Goal: Information Seeking & Learning: Learn about a topic

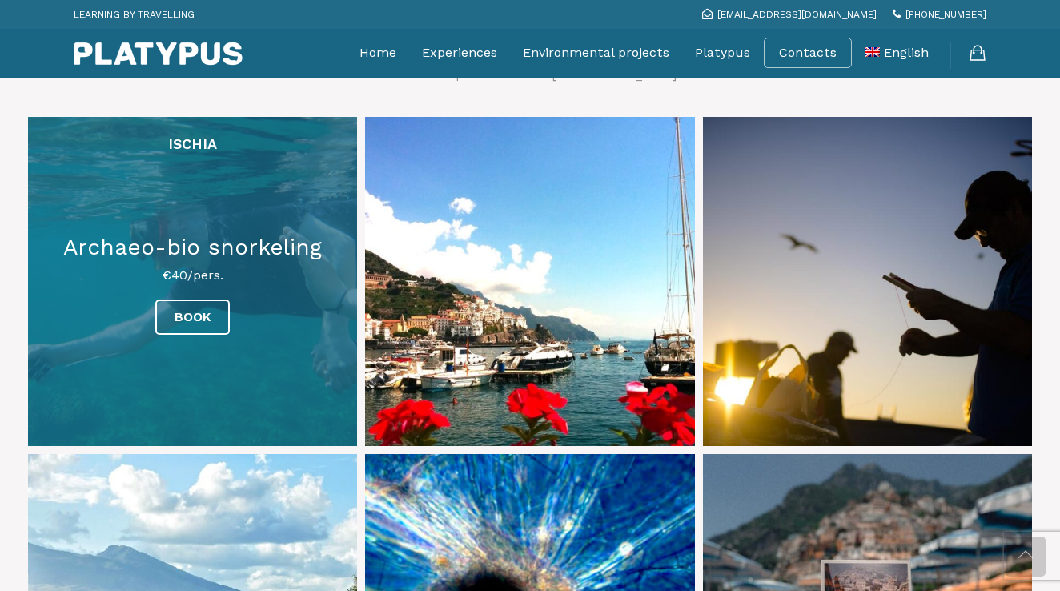
scroll to position [748, 0]
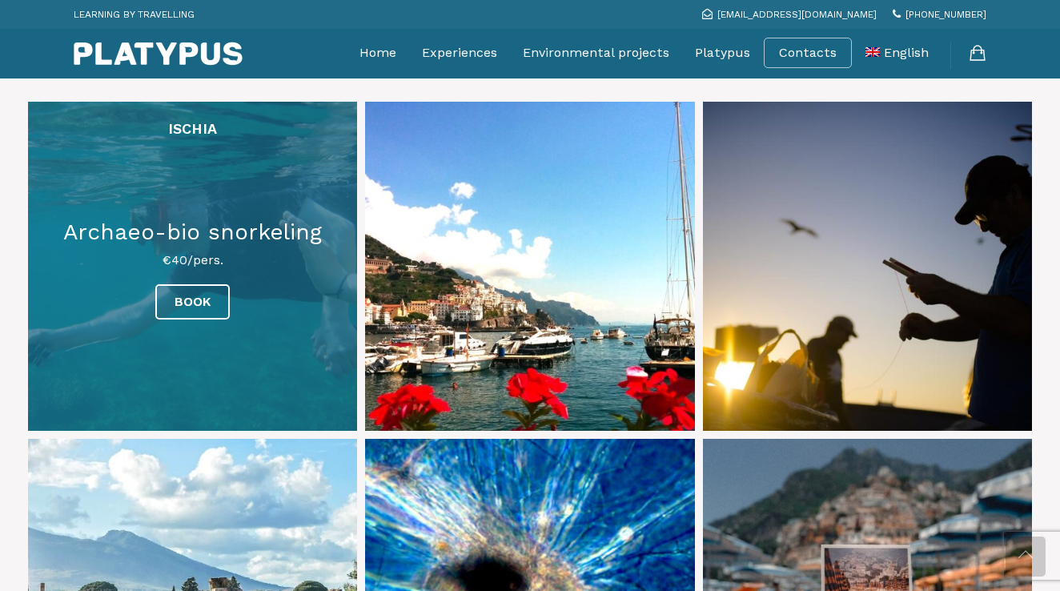
click at [259, 254] on link at bounding box center [192, 266] width 329 height 329
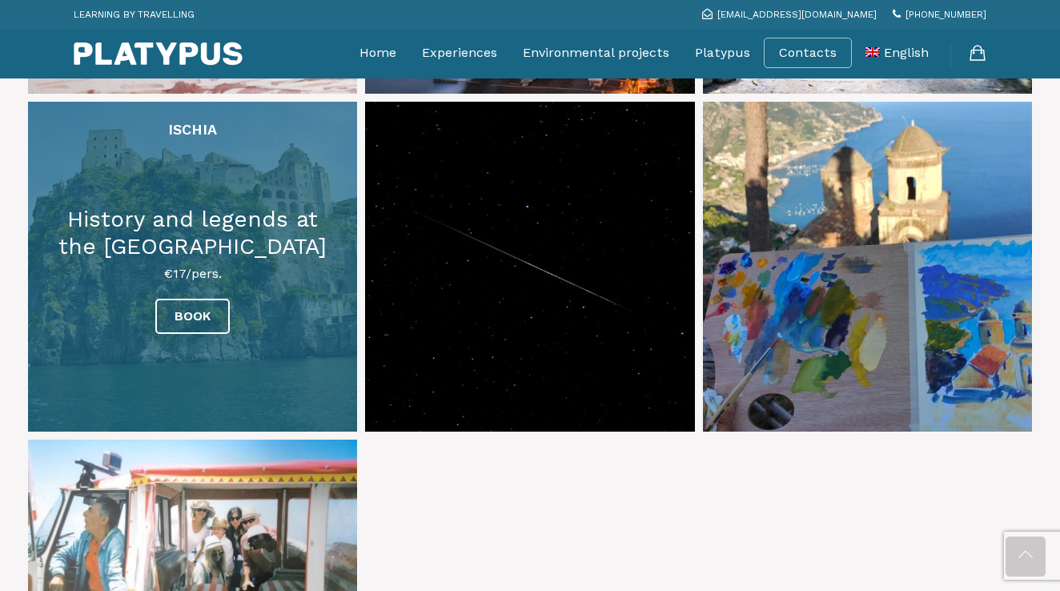
scroll to position [2438, 0]
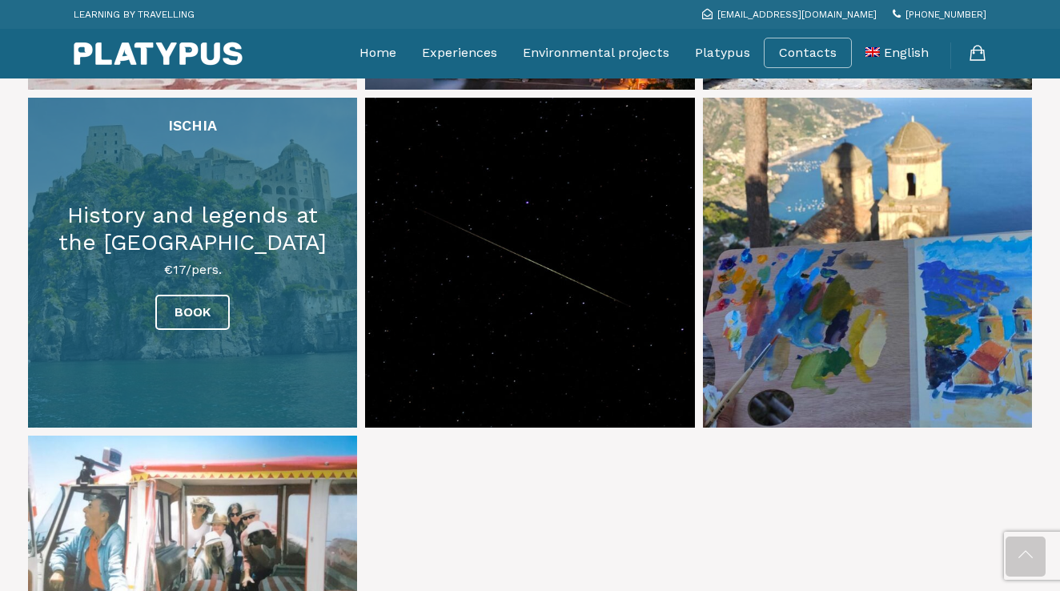
click at [207, 256] on link at bounding box center [192, 262] width 329 height 329
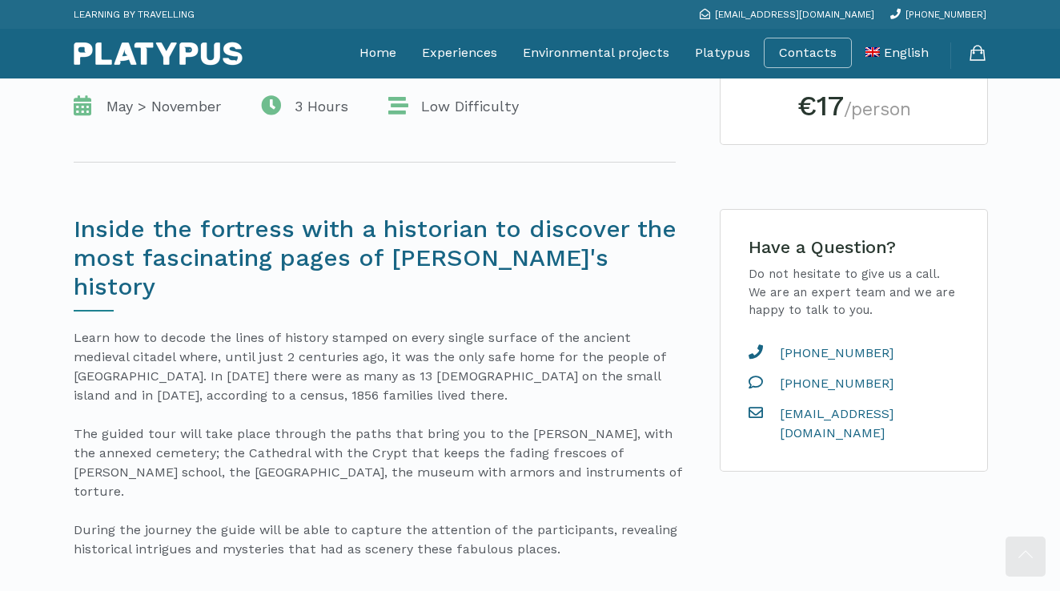
scroll to position [371, 0]
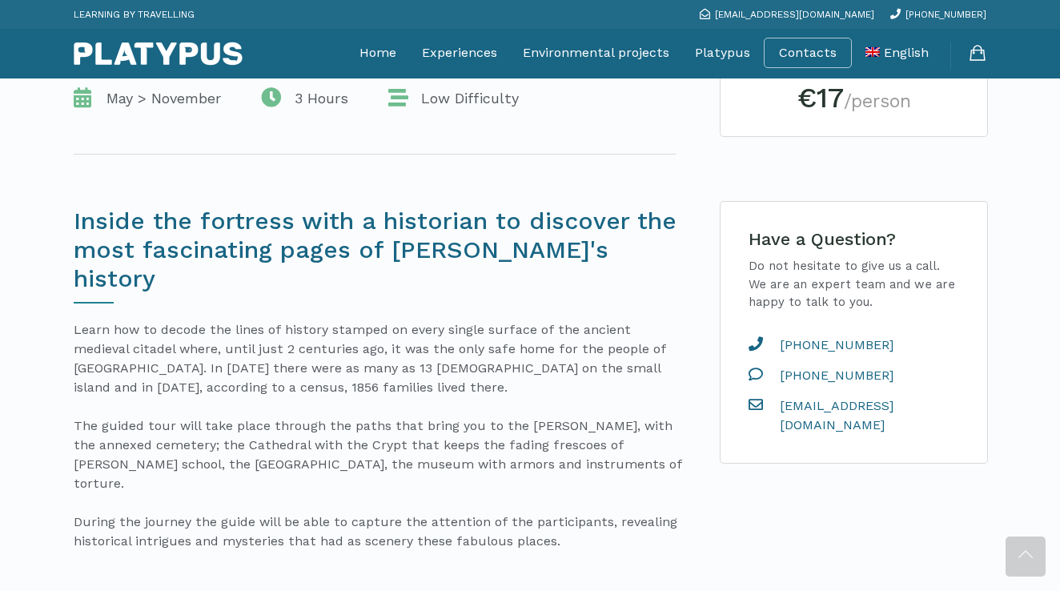
click at [793, 103] on h2 "€17 /person" at bounding box center [853, 98] width 219 height 28
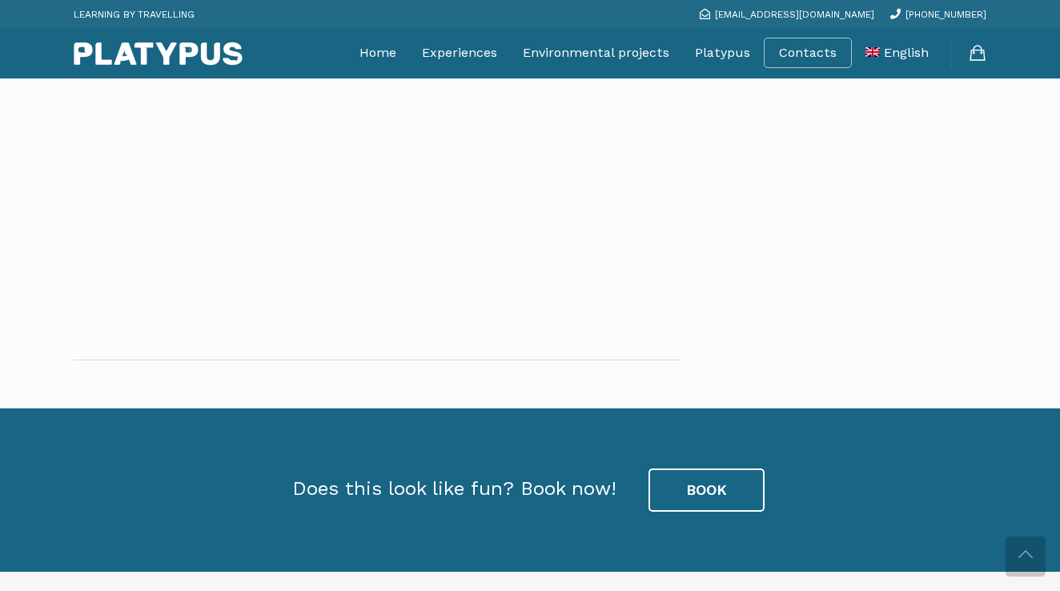
scroll to position [2431, 0]
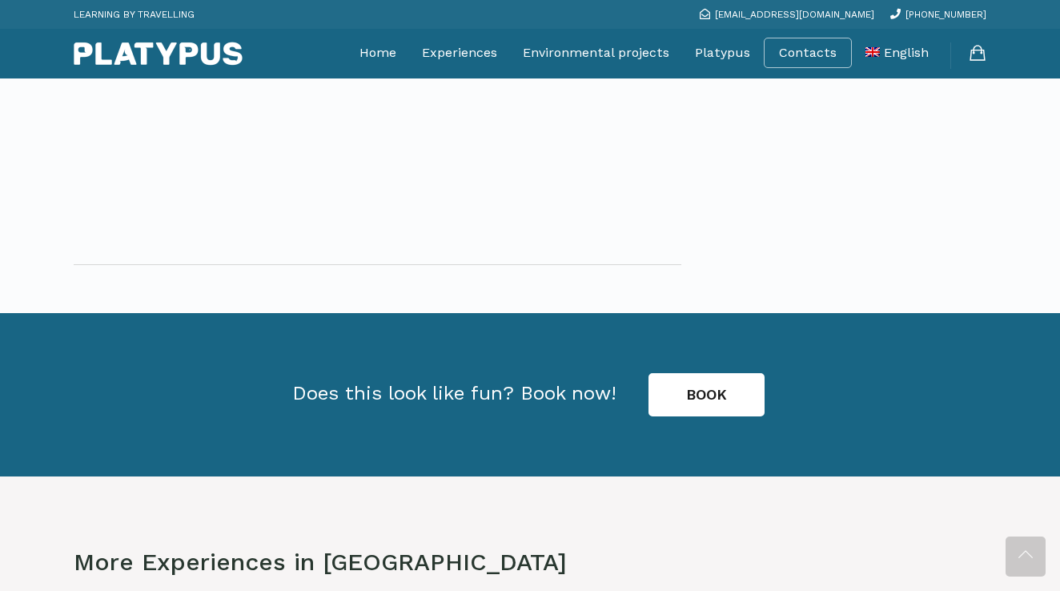
click at [716, 373] on link "BOOK" at bounding box center [706, 394] width 116 height 43
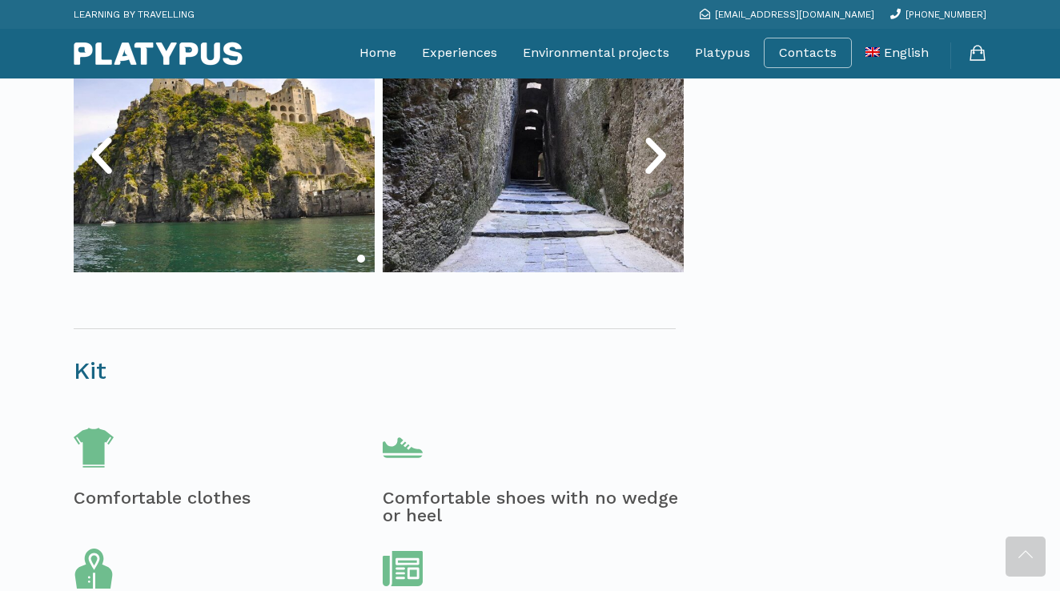
scroll to position [327, 0]
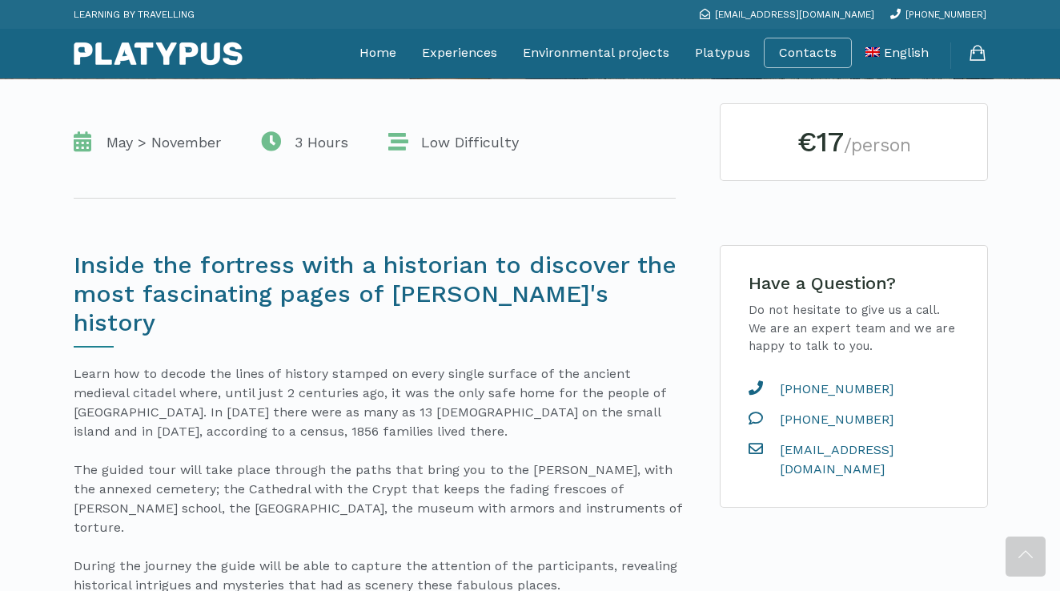
click at [820, 165] on div "€17 /person" at bounding box center [853, 142] width 267 height 76
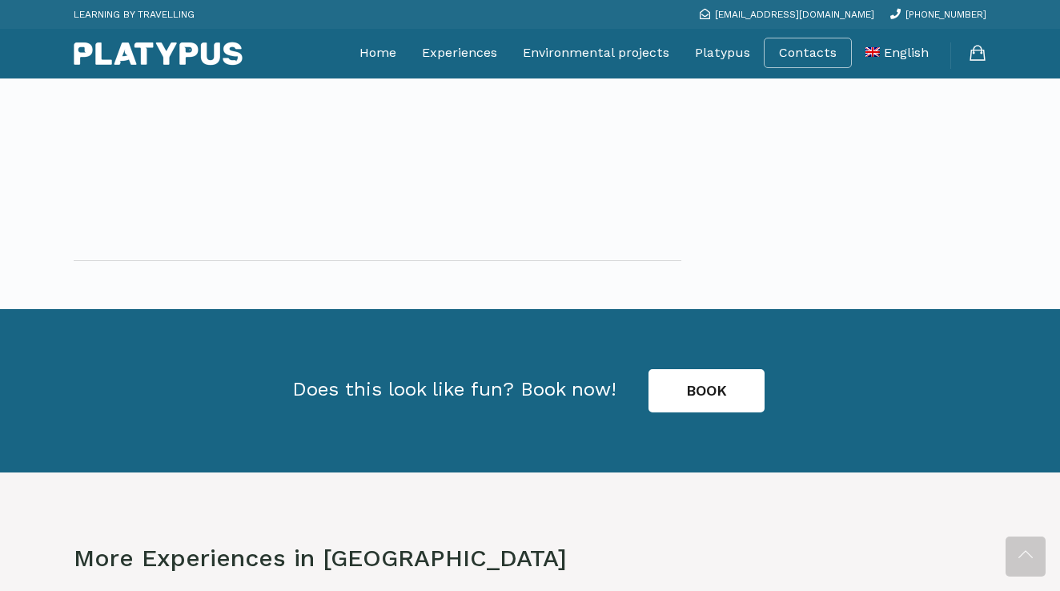
click at [663, 369] on link "BOOK" at bounding box center [706, 390] width 116 height 43
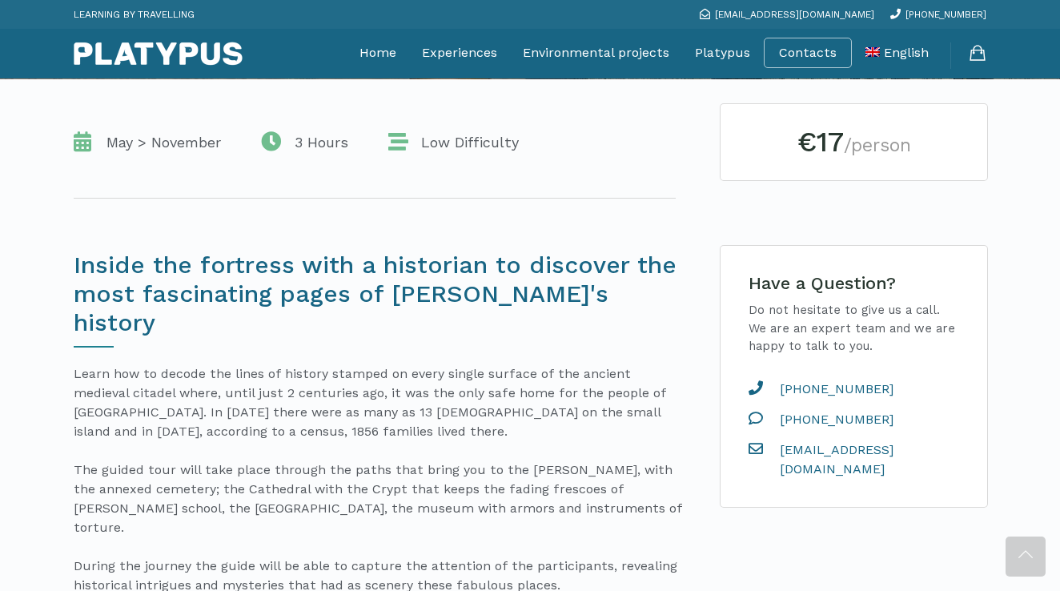
click at [750, 323] on p "Do not hesitate to give us a call. We are an expert team and we are happy to ta…" at bounding box center [853, 328] width 211 height 54
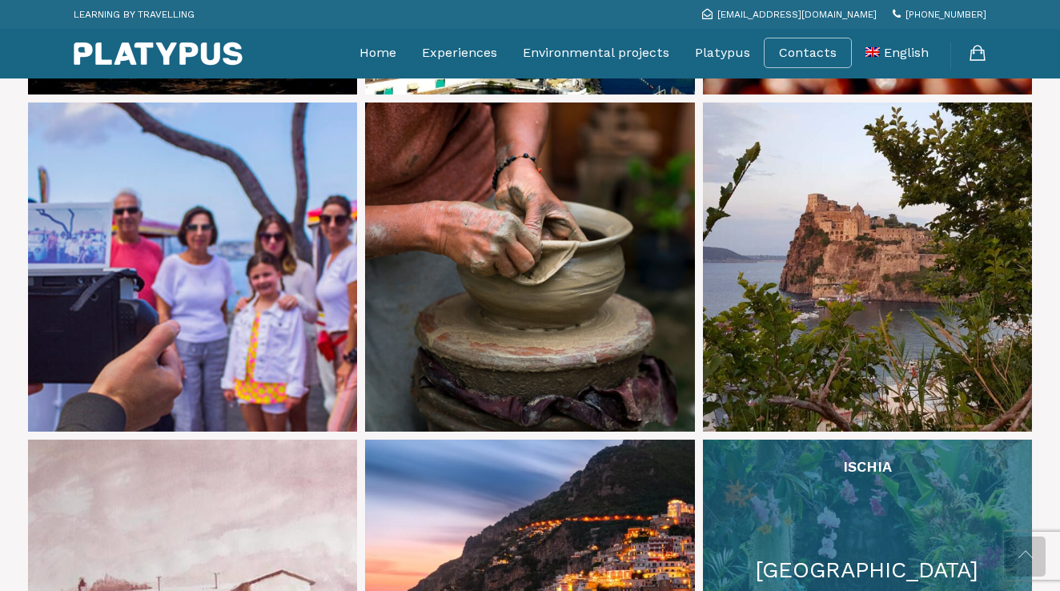
scroll to position [1726, 0]
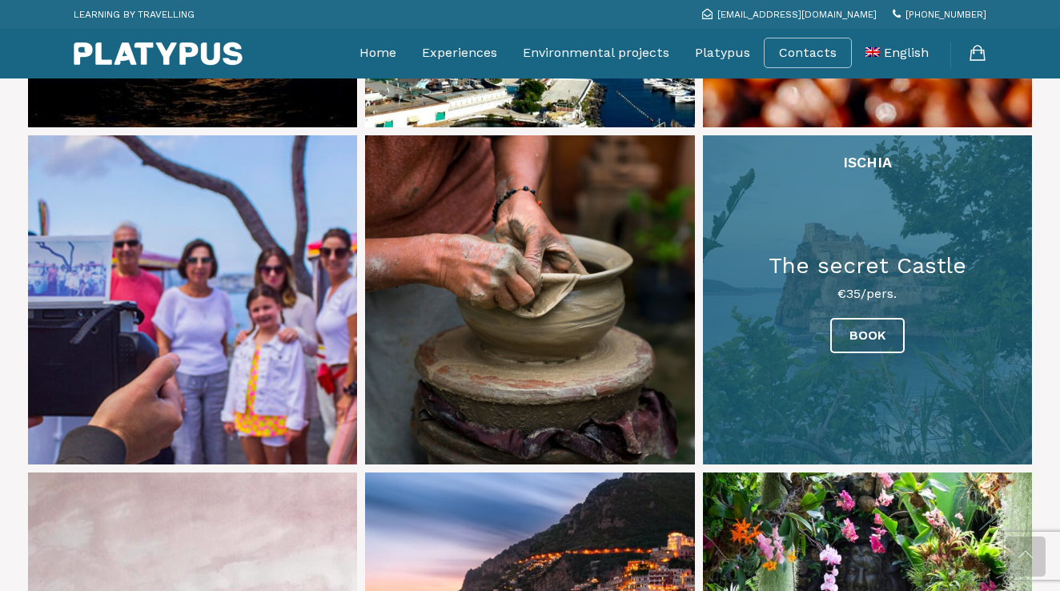
click at [923, 300] on link at bounding box center [867, 299] width 329 height 329
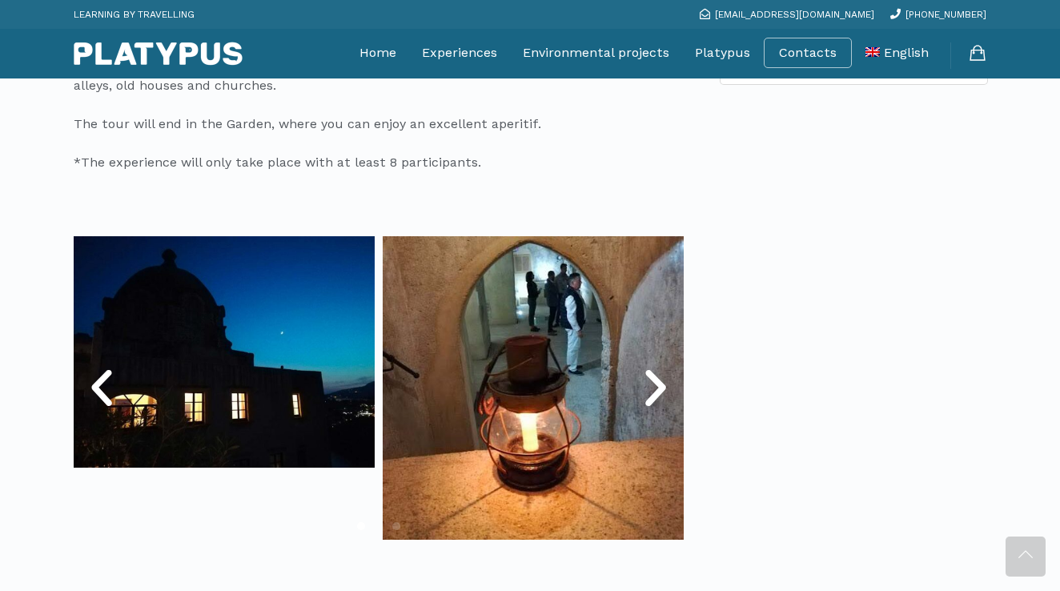
scroll to position [752, 0]
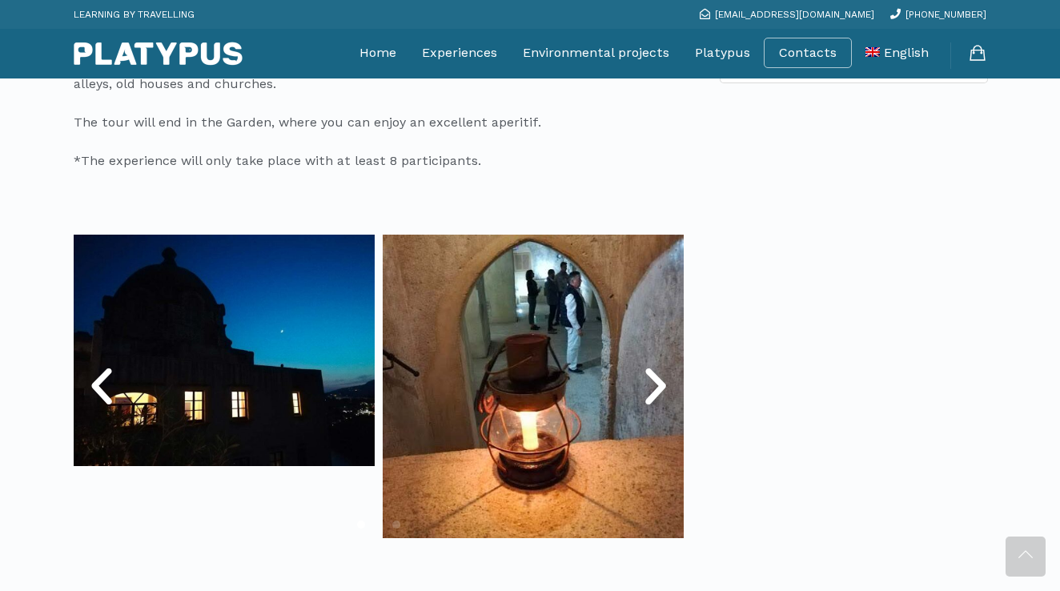
click at [656, 392] on icon "Next slide" at bounding box center [656, 387] width 48 height 48
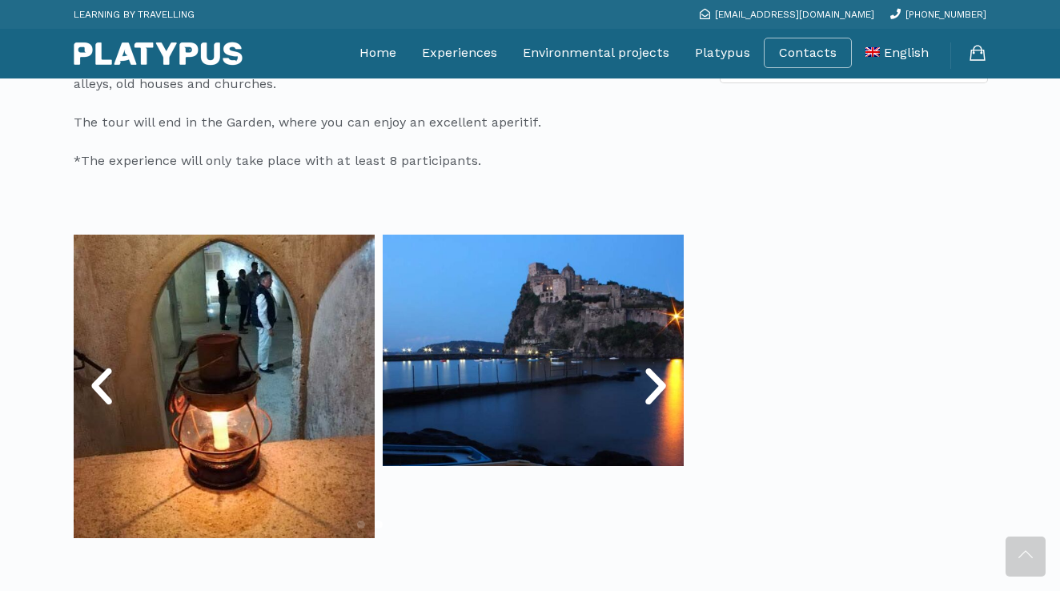
click at [656, 389] on icon "Next slide" at bounding box center [656, 387] width 48 height 48
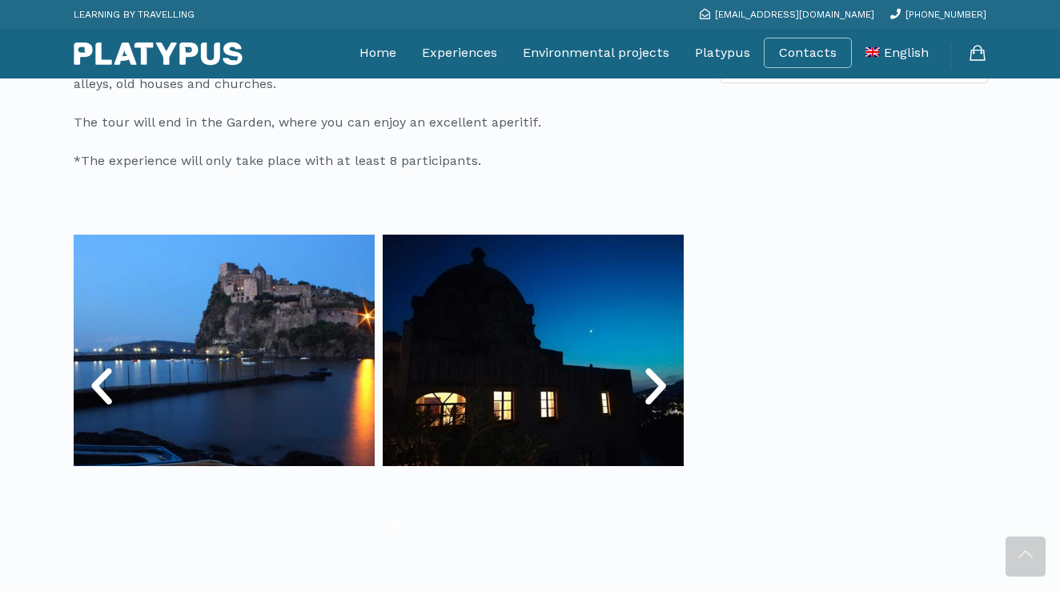
click at [656, 387] on icon "Next slide" at bounding box center [656, 387] width 48 height 48
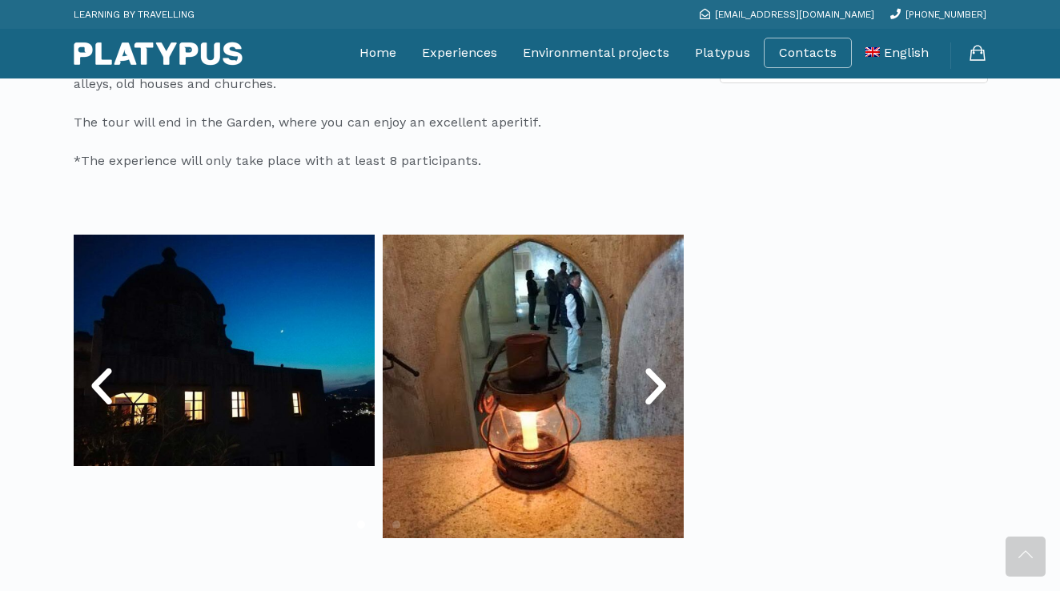
click at [656, 387] on icon "Next slide" at bounding box center [656, 387] width 48 height 48
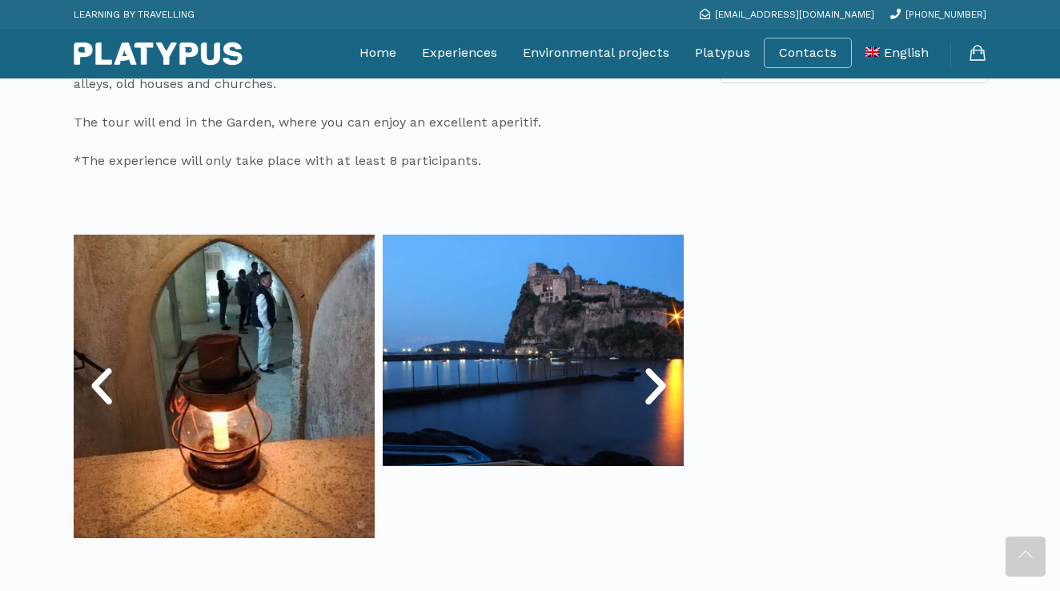
click at [656, 387] on icon "Next slide" at bounding box center [656, 387] width 48 height 48
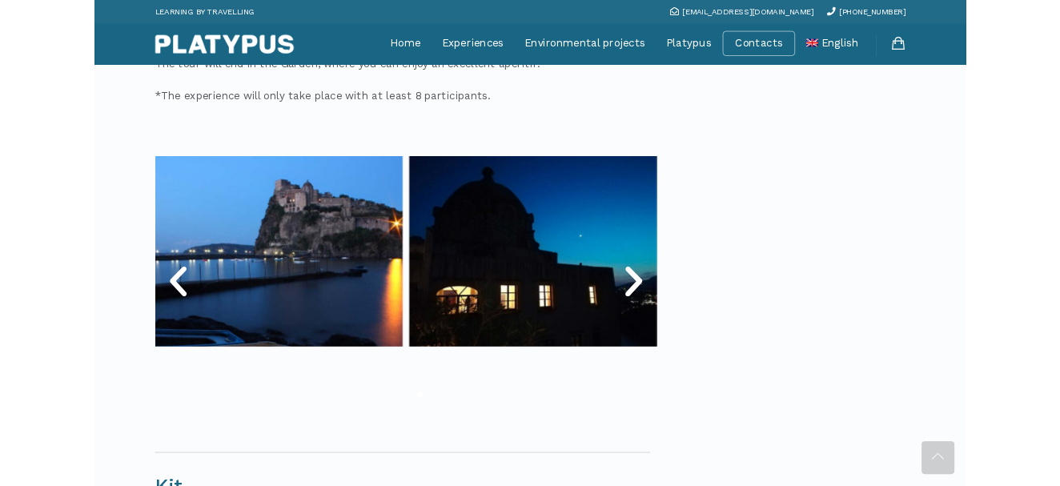
scroll to position [451, 0]
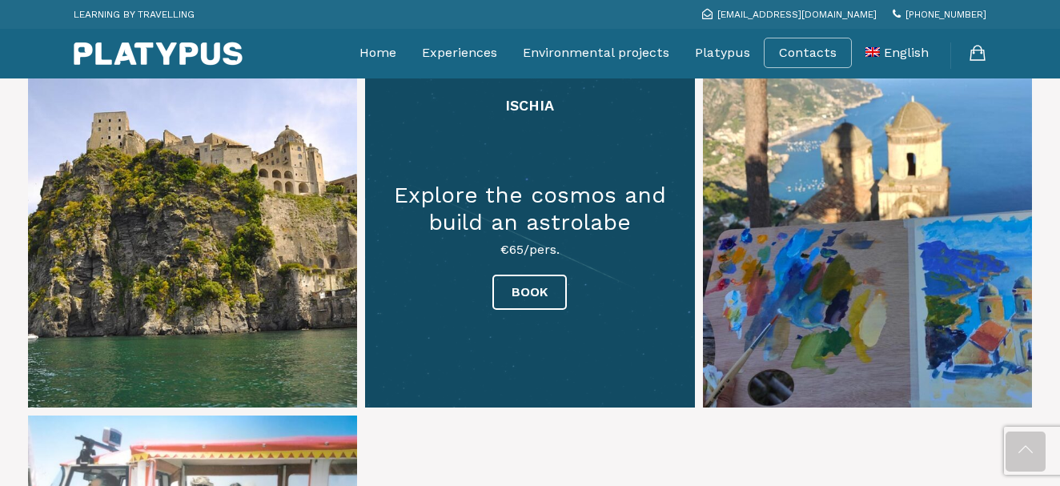
scroll to position [2454, 0]
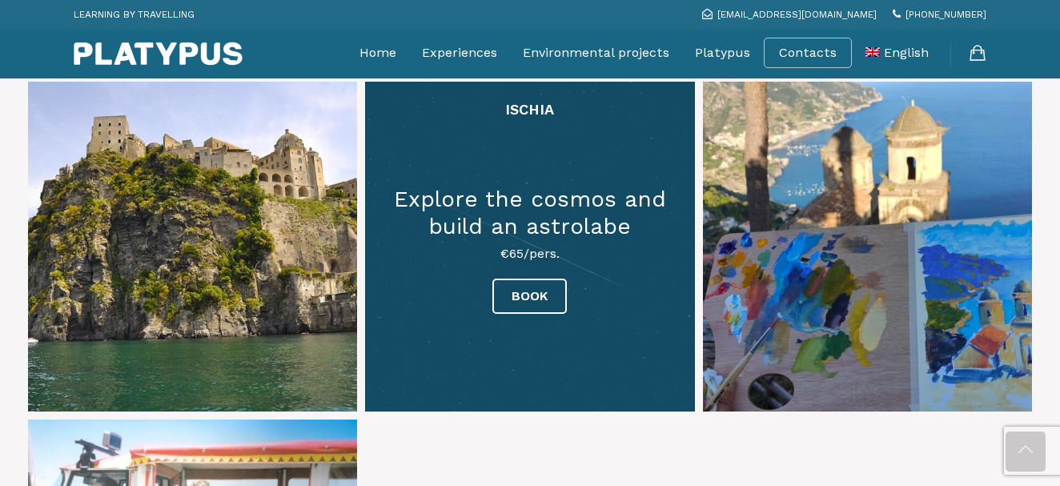
click at [608, 196] on link at bounding box center [529, 246] width 329 height 329
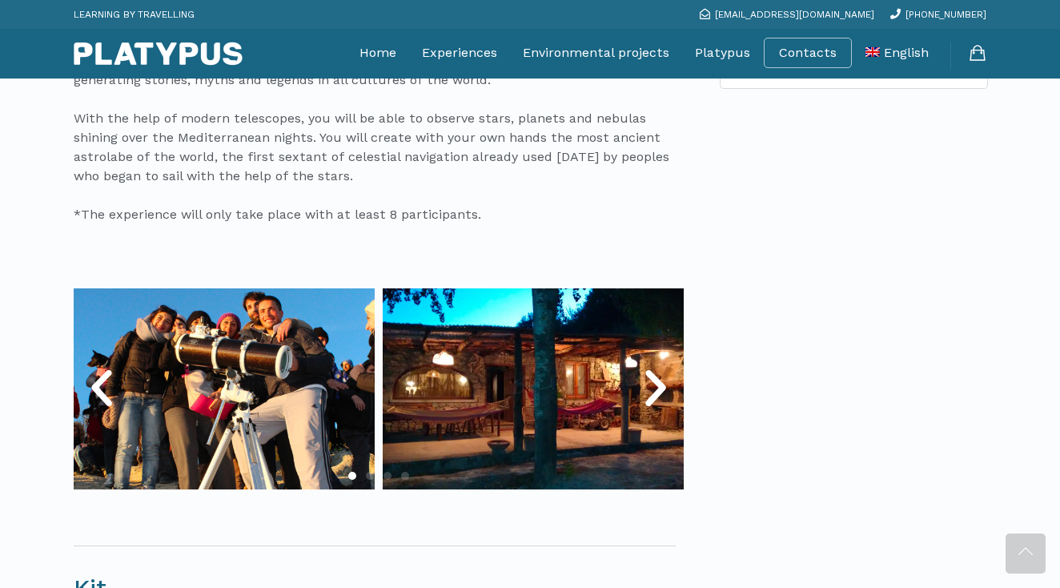
scroll to position [747, 0]
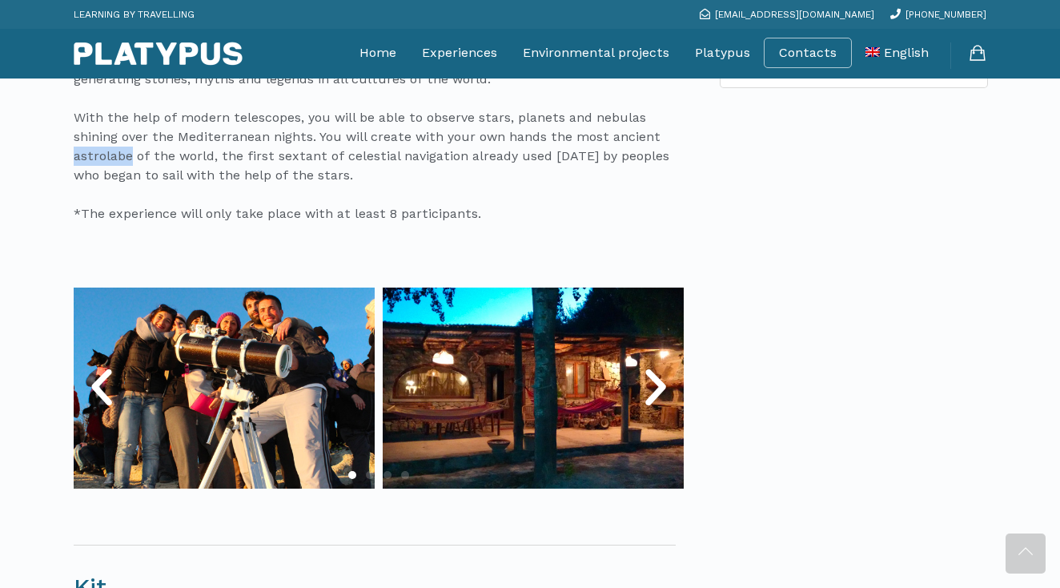
drag, startPoint x: 126, startPoint y: 158, endPoint x: 63, endPoint y: 158, distance: 63.2
copy p "astrolabe"
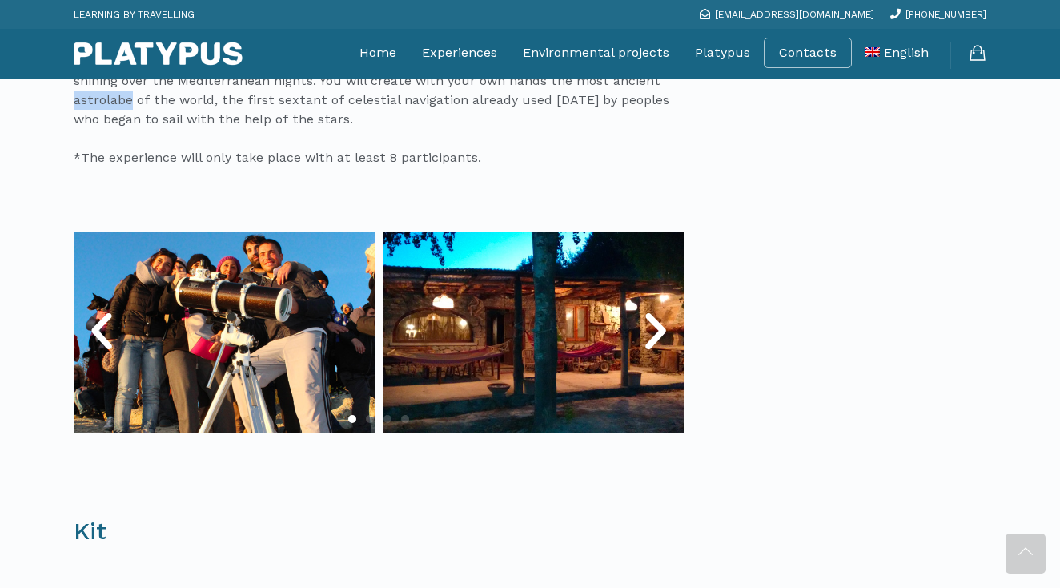
scroll to position [806, 0]
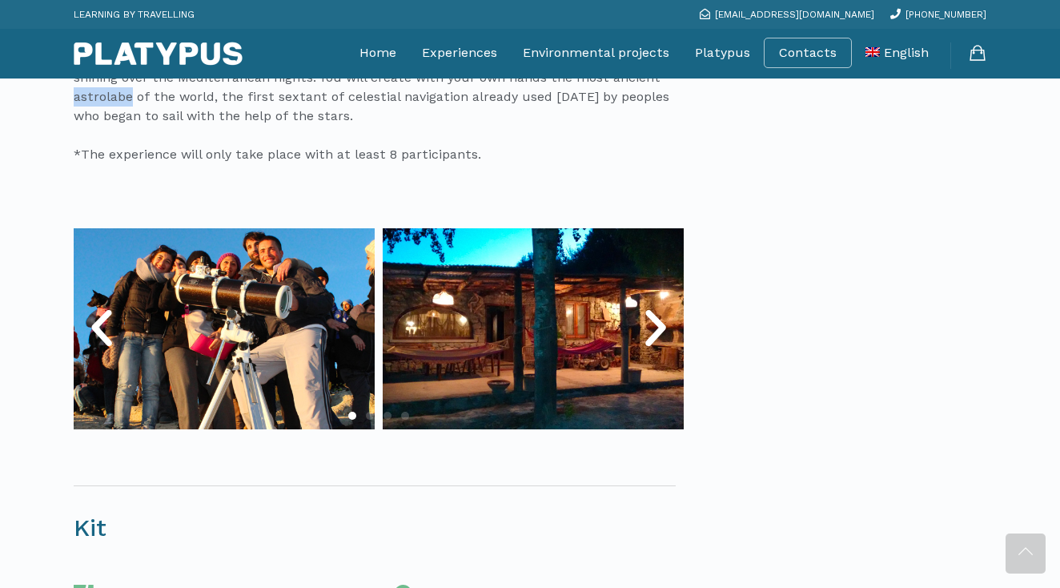
click at [657, 323] on icon "Next slide" at bounding box center [656, 328] width 48 height 48
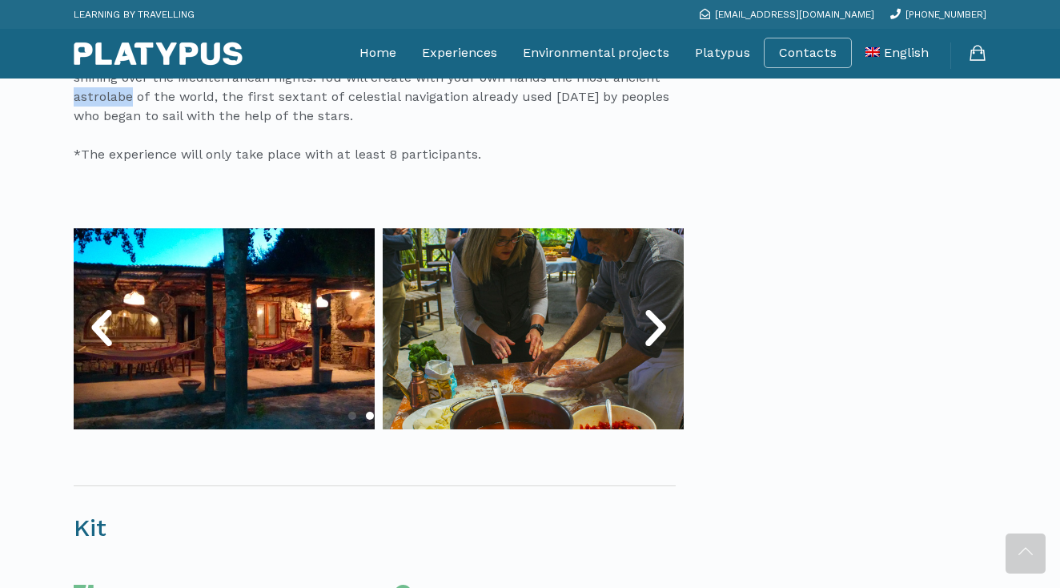
click at [657, 323] on icon "Next slide" at bounding box center [656, 328] width 48 height 48
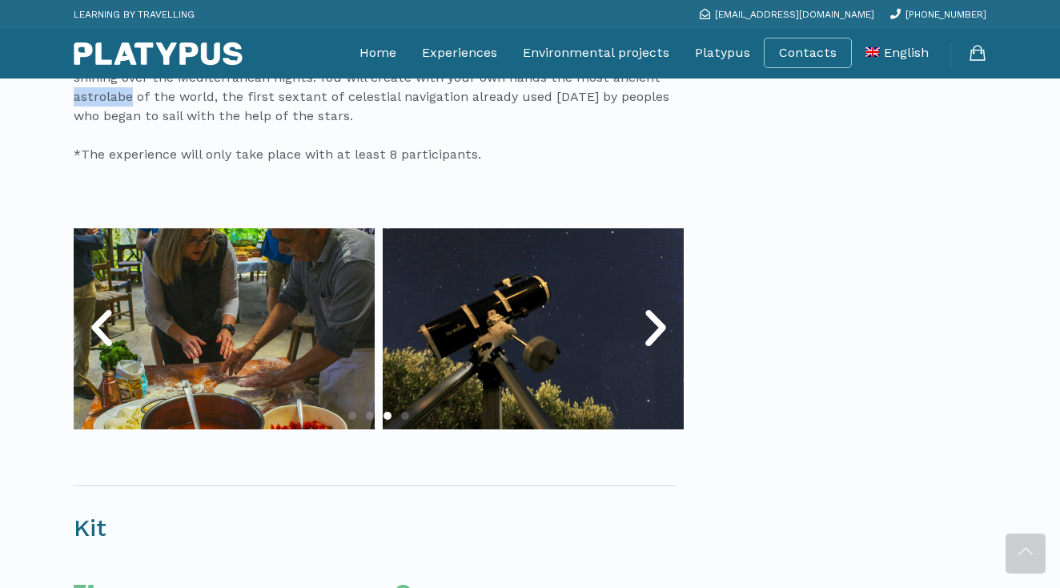
click at [657, 324] on icon "Next slide" at bounding box center [656, 328] width 48 height 48
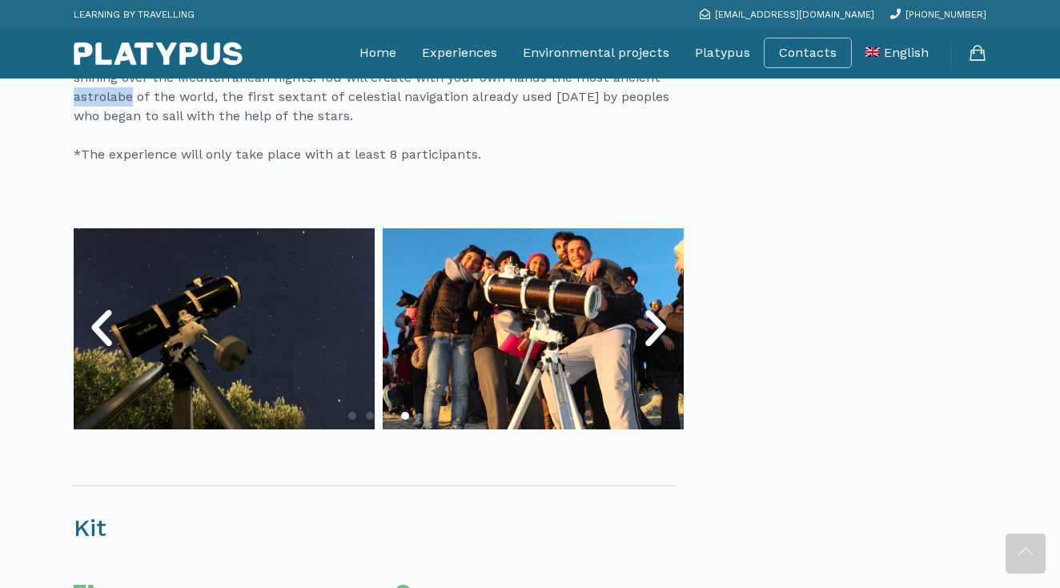
click at [657, 325] on icon "Next slide" at bounding box center [656, 328] width 48 height 48
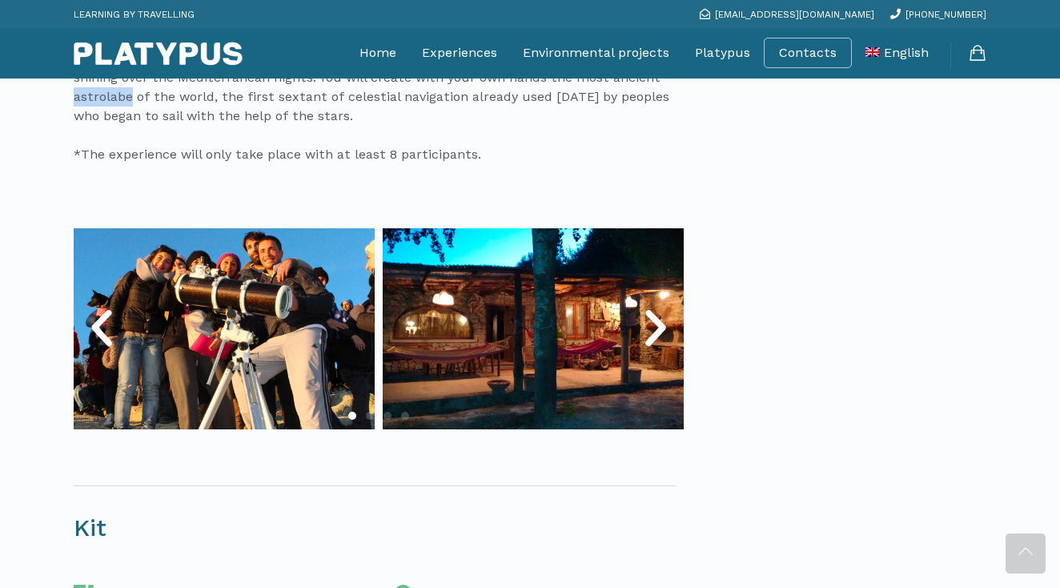
click at [656, 325] on icon "Next slide" at bounding box center [656, 328] width 48 height 48
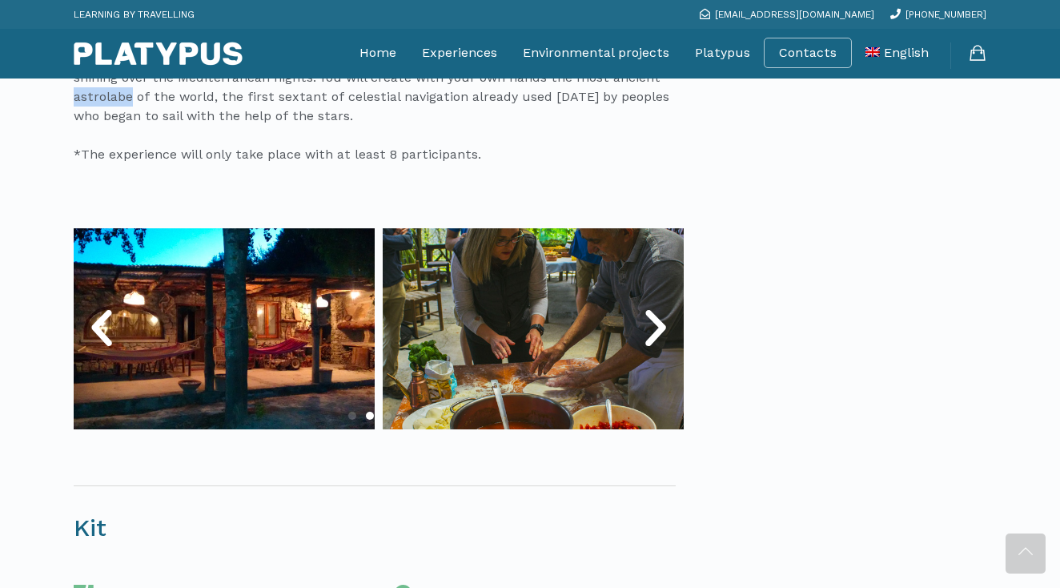
click at [656, 325] on icon "Next slide" at bounding box center [656, 328] width 48 height 48
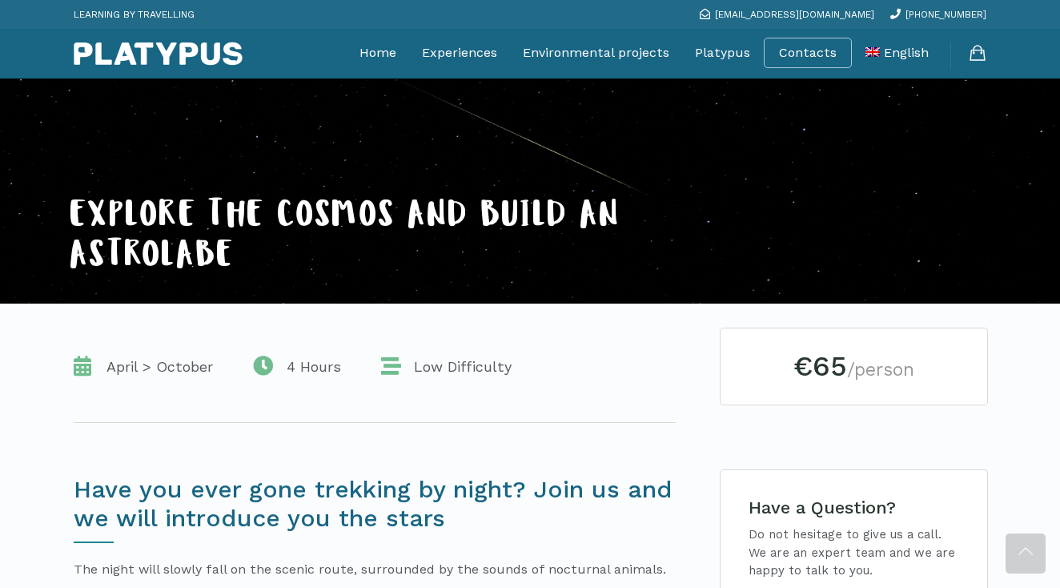
scroll to position [0, 0]
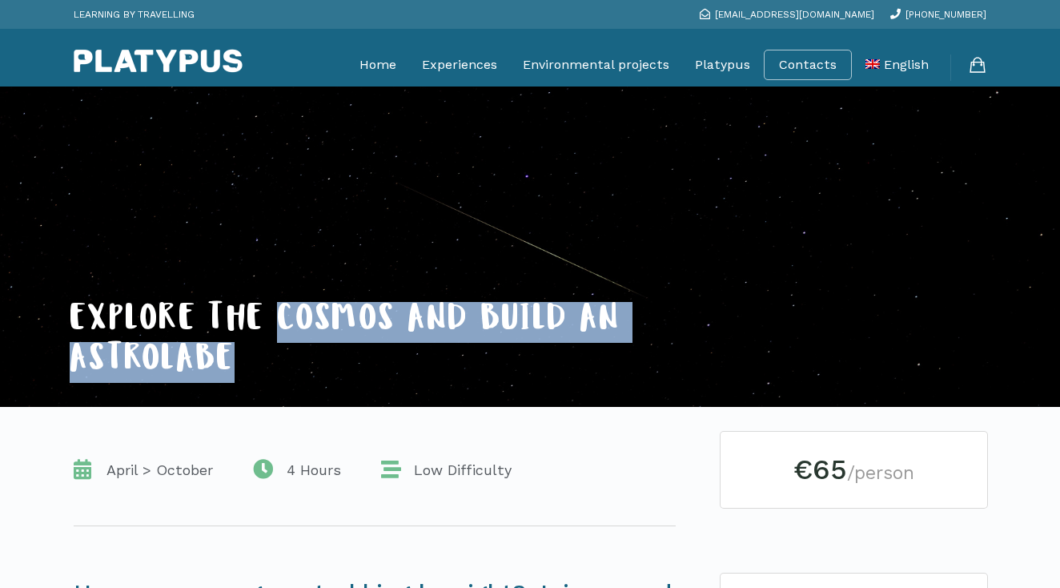
drag, startPoint x: 283, startPoint y: 319, endPoint x: 273, endPoint y: 357, distance: 39.8
click at [273, 357] on h1 "Explore the cosmos and build an astrolabe" at bounding box center [385, 342] width 630 height 81
copy span "cosmos and build an astrolabe"
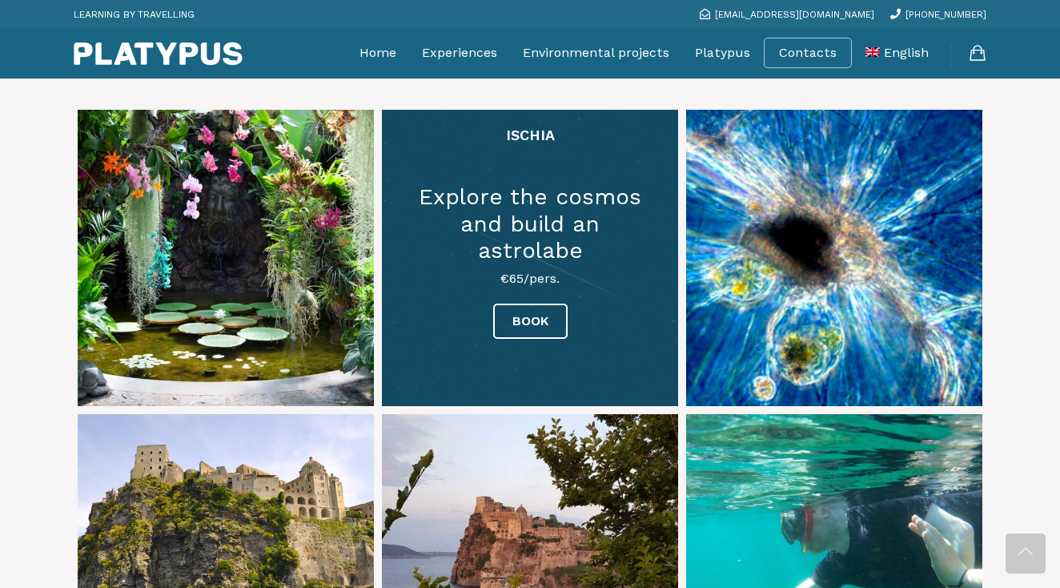
scroll to position [2825, 0]
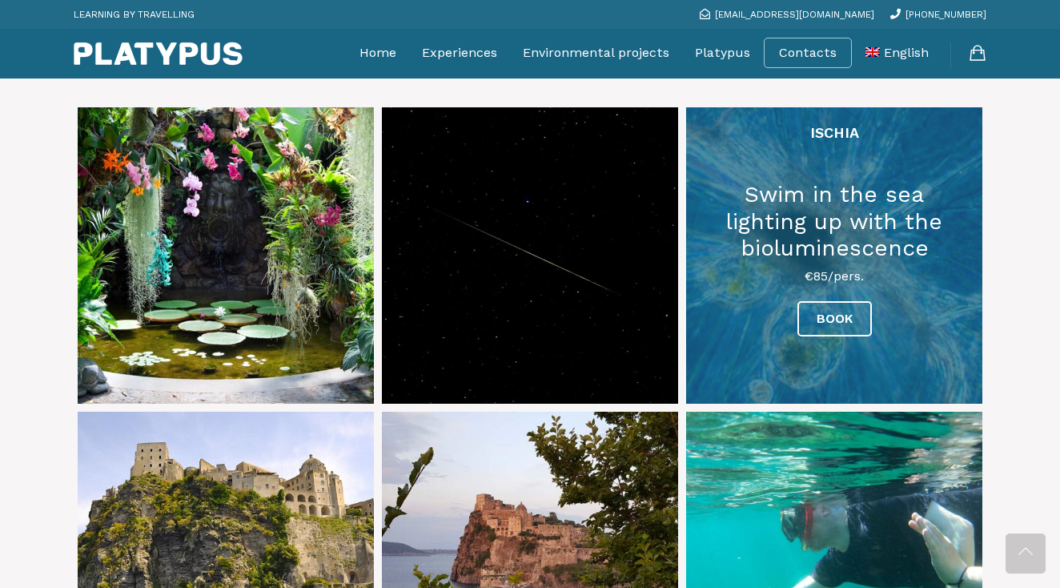
click at [775, 336] on link at bounding box center [834, 255] width 296 height 296
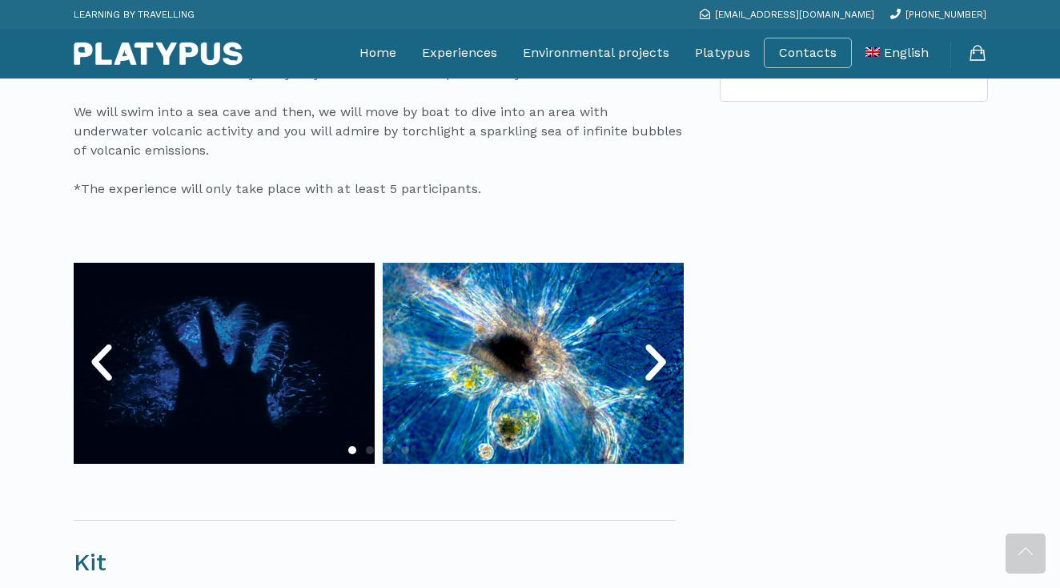
scroll to position [744, 0]
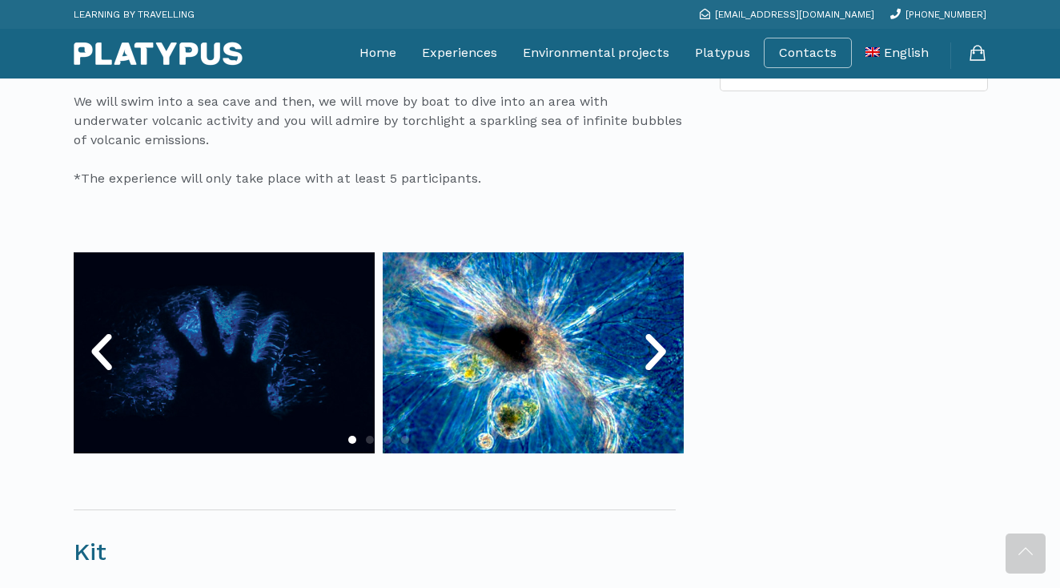
click at [650, 356] on icon "Next slide" at bounding box center [656, 352] width 48 height 48
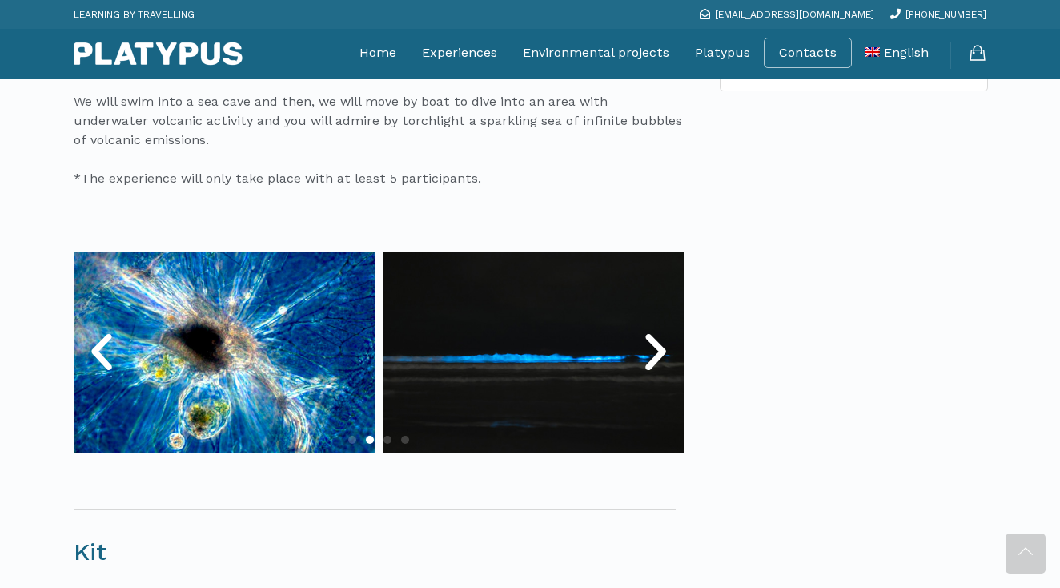
click at [650, 356] on icon "Next slide" at bounding box center [656, 352] width 48 height 48
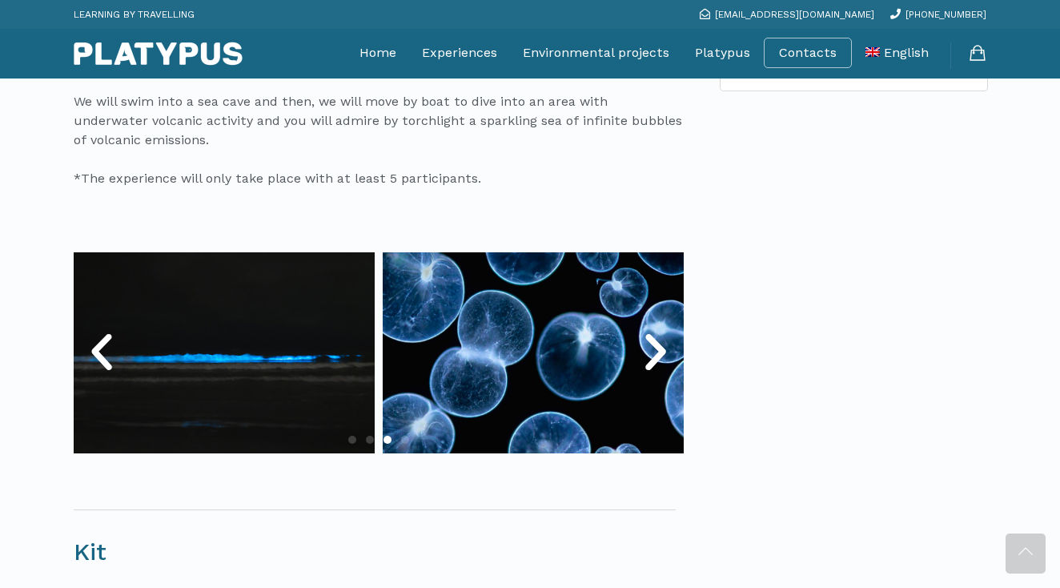
click at [650, 356] on icon "Next slide" at bounding box center [656, 352] width 48 height 48
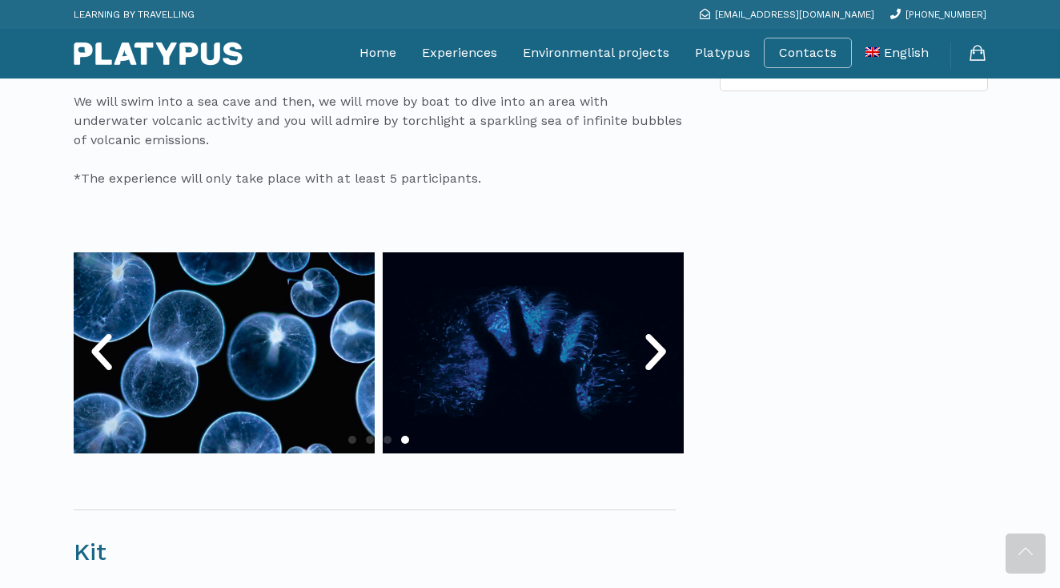
click at [650, 356] on icon "Next slide" at bounding box center [656, 352] width 48 height 48
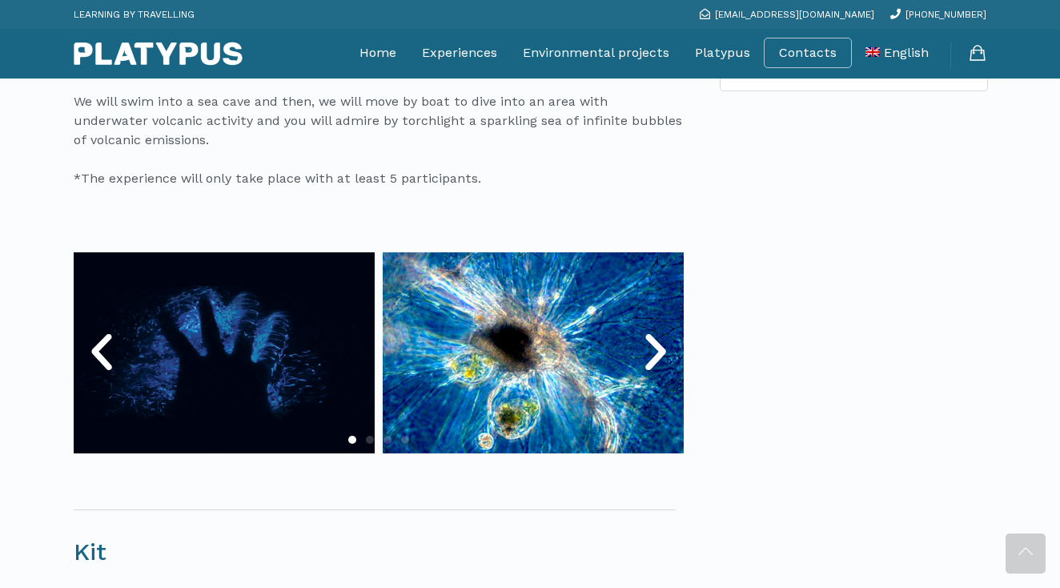
click at [650, 356] on icon "Next slide" at bounding box center [656, 352] width 48 height 48
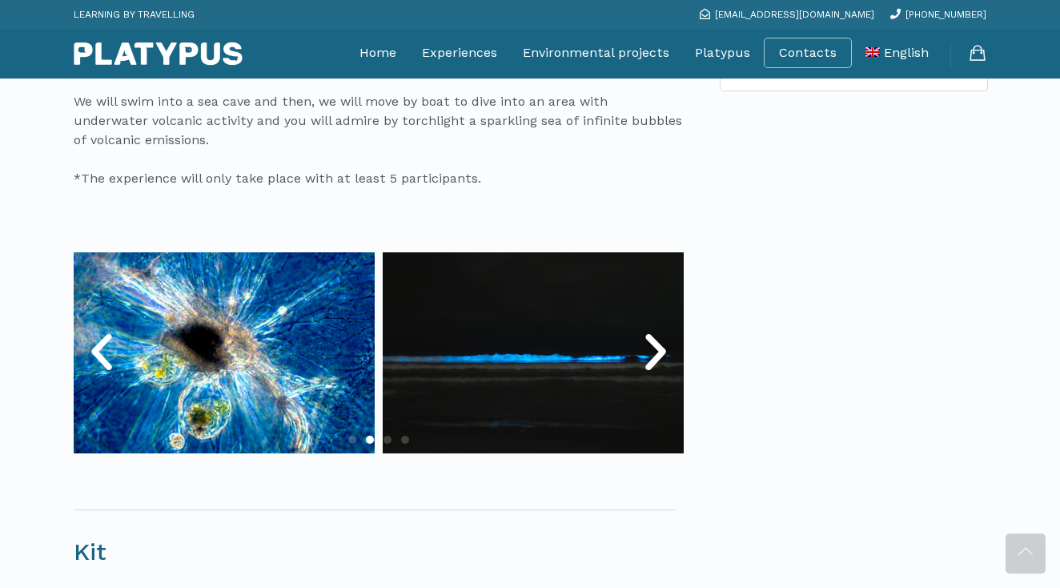
click at [650, 356] on icon "Next slide" at bounding box center [656, 352] width 48 height 48
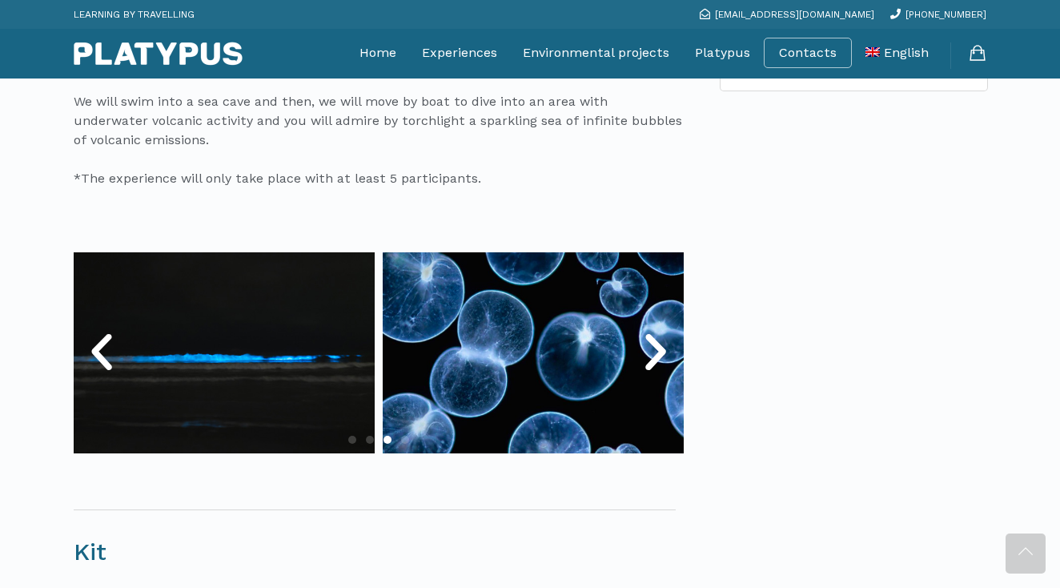
click at [650, 356] on icon "Next slide" at bounding box center [656, 352] width 48 height 48
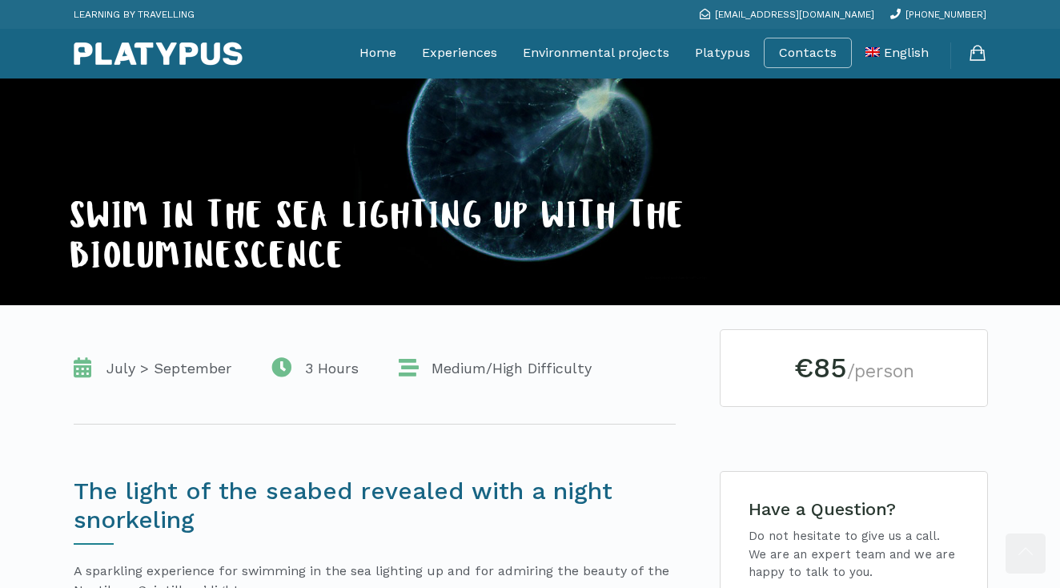
scroll to position [0, 0]
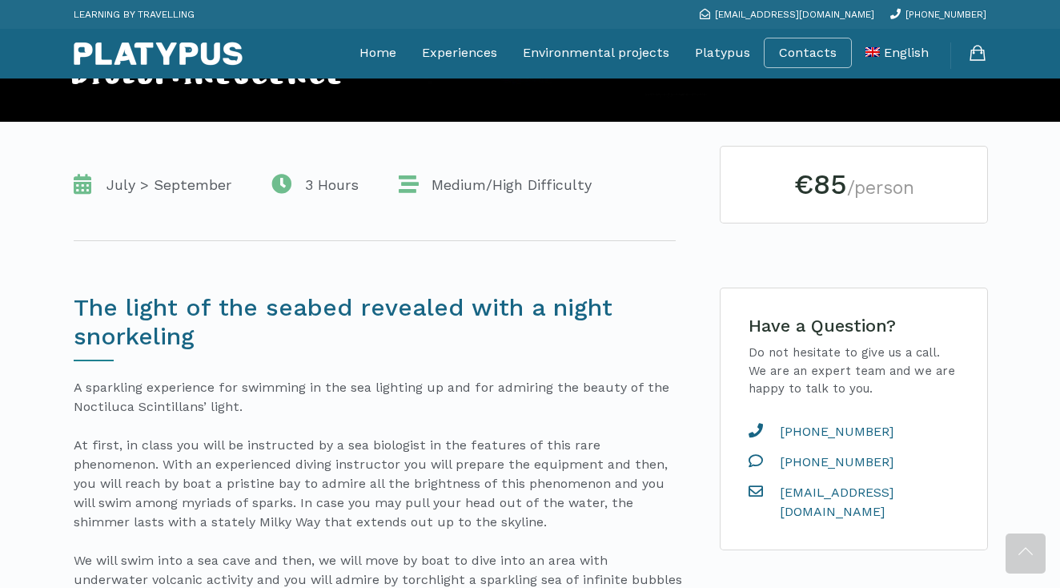
scroll to position [345, 0]
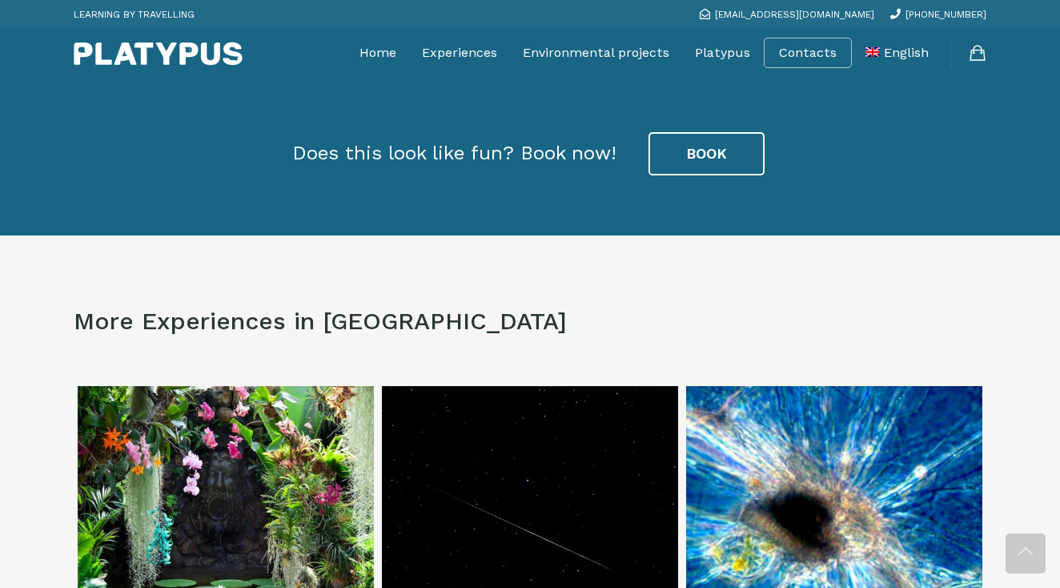
scroll to position [2763, 0]
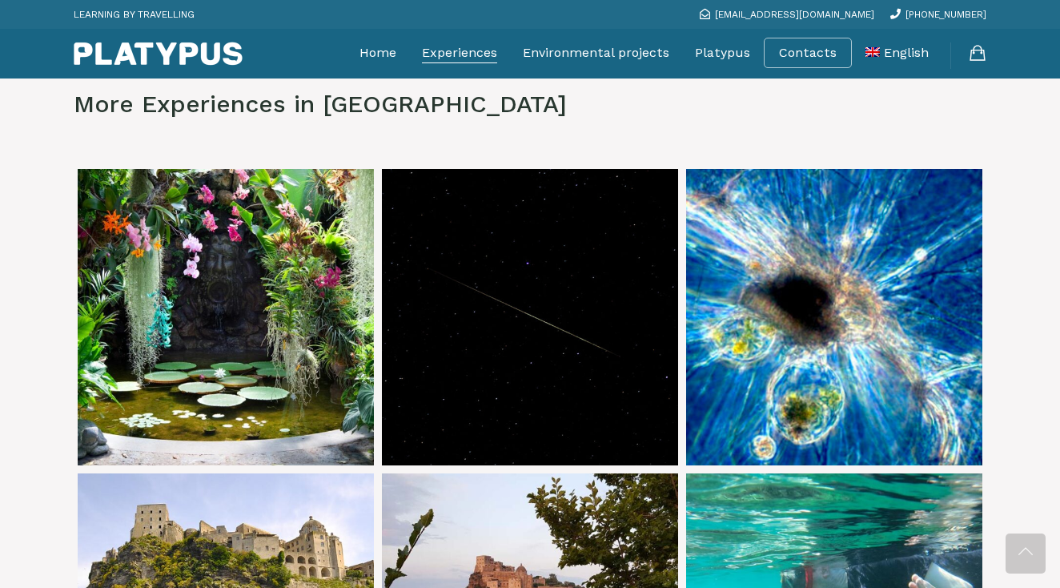
click at [457, 47] on link "Experiences" at bounding box center [459, 53] width 75 height 40
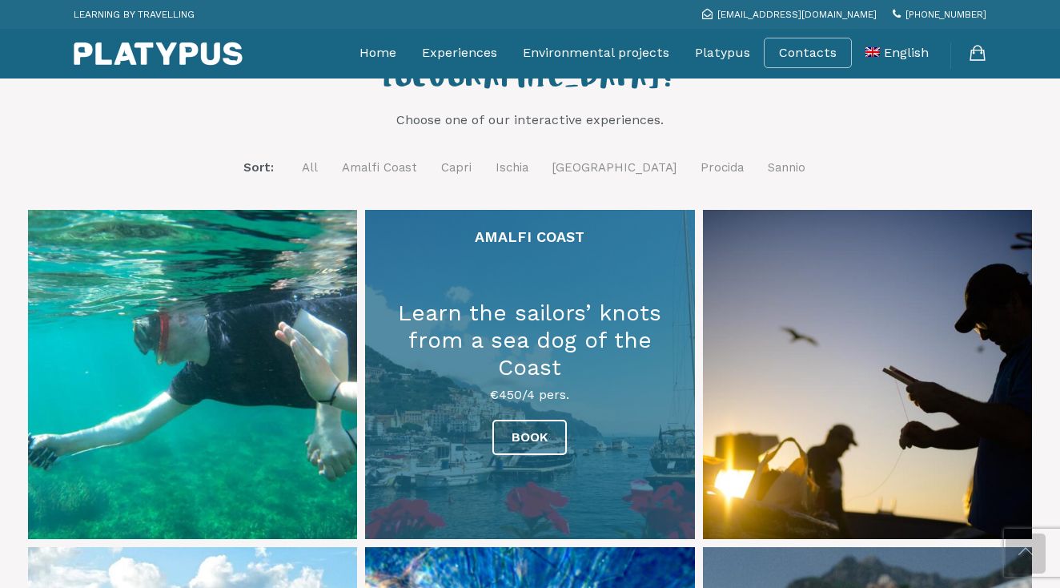
scroll to position [371, 0]
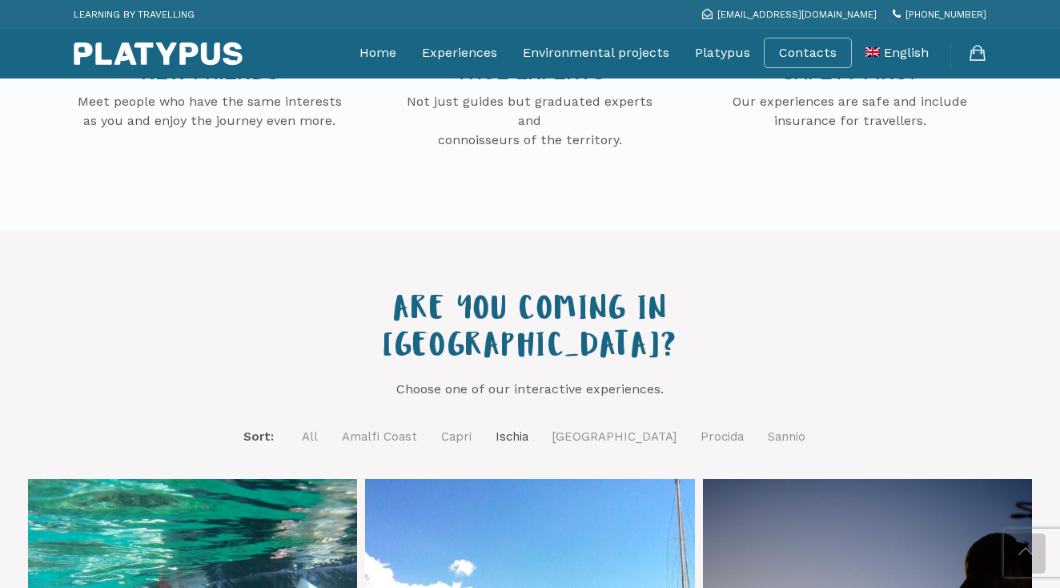
click at [528, 427] on link "Ischia" at bounding box center [512, 437] width 33 height 20
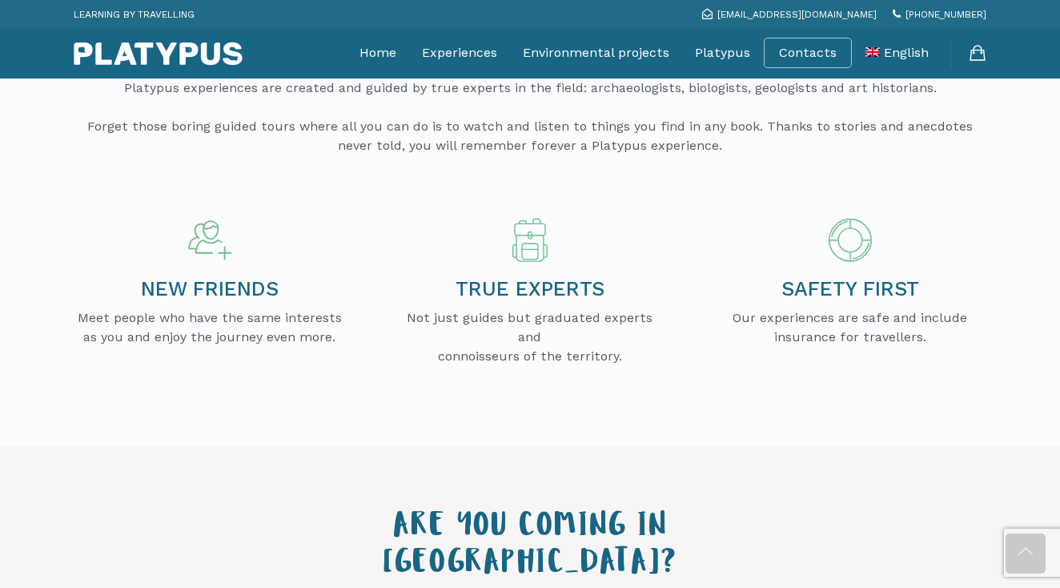
scroll to position [0, 0]
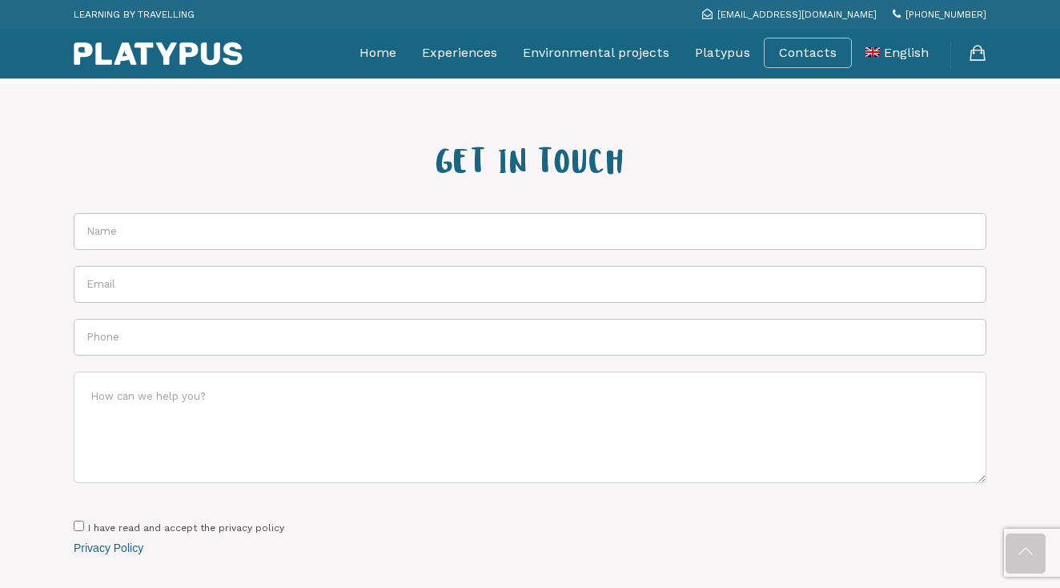
scroll to position [1226, 0]
